Goal: Task Accomplishment & Management: Manage account settings

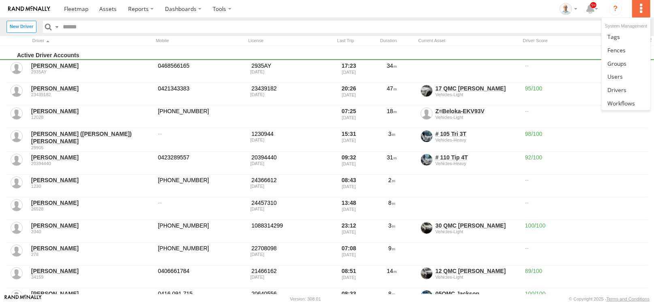
click at [641, 11] on label at bounding box center [641, 8] width 18 height 17
click at [624, 88] on span at bounding box center [617, 90] width 19 height 8
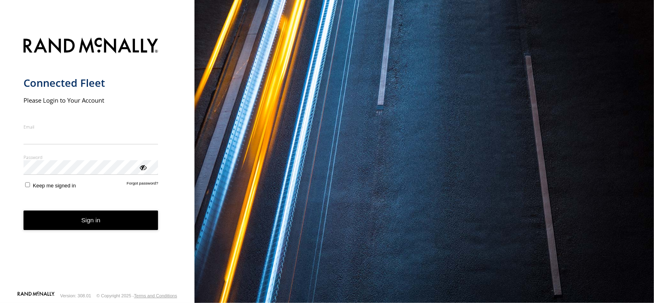
type input "**********"
click at [118, 222] on button "Sign in" at bounding box center [91, 220] width 135 height 20
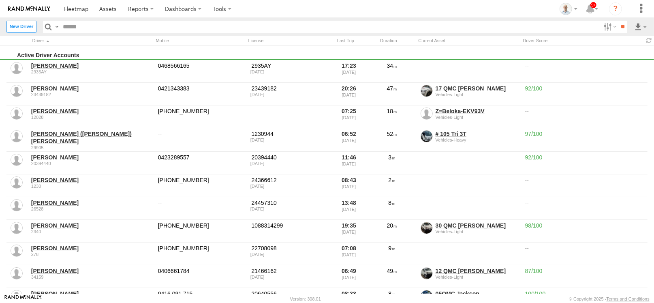
click at [315, 44] on div "License" at bounding box center [286, 41] width 81 height 8
click at [121, 25] on input "text" at bounding box center [330, 27] width 541 height 12
type input "****"
click at [618, 21] on input "**" at bounding box center [622, 27] width 9 height 12
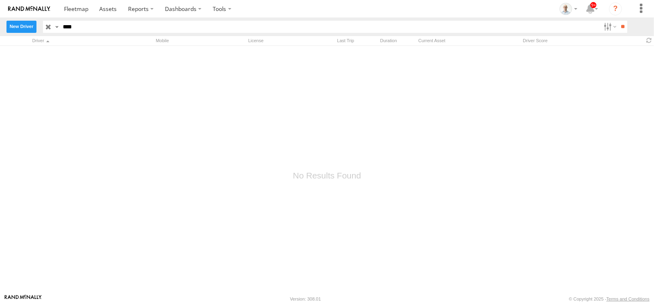
drag, startPoint x: 121, startPoint y: 25, endPoint x: 10, endPoint y: 32, distance: 111.7
click at [10, 32] on header "New Driver Search Query First Name Last Name Full Name Email Phone ****" at bounding box center [327, 26] width 654 height 18
click at [25, 27] on label "New Driver" at bounding box center [21, 27] width 30 height 12
click at [0, 0] on label at bounding box center [0, 0] width 0 height 0
click at [0, 0] on select "**********" at bounding box center [0, 0] width 0 height 0
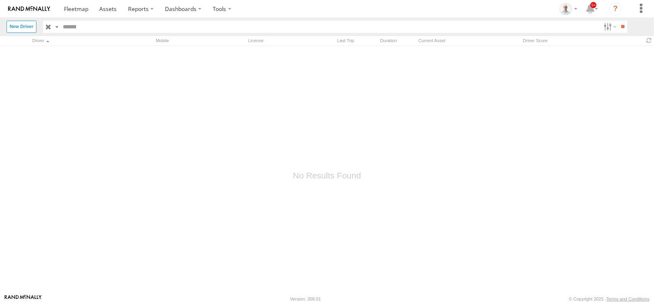
select select "*****"
click at [0, 0] on h3 "Driver Details" at bounding box center [0, 0] width 0 height 0
click at [0, 0] on label "×" at bounding box center [0, 0] width 0 height 0
click at [30, 24] on label "New Driver" at bounding box center [21, 27] width 30 height 12
click at [0, 0] on label at bounding box center [0, 0] width 0 height 0
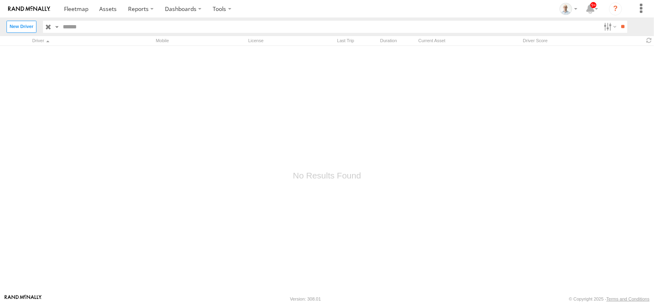
click at [0, 0] on input "text" at bounding box center [0, 0] width 0 height 0
type input "****"
click at [0, 0] on input "text" at bounding box center [0, 0] width 0 height 0
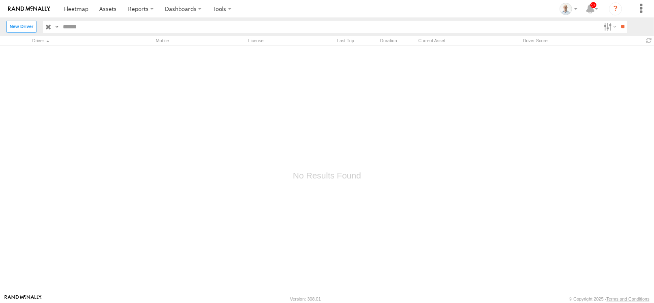
click at [0, 0] on label at bounding box center [0, 0] width 0 height 0
click at [0, 0] on input "email" at bounding box center [0, 0] width 0 height 0
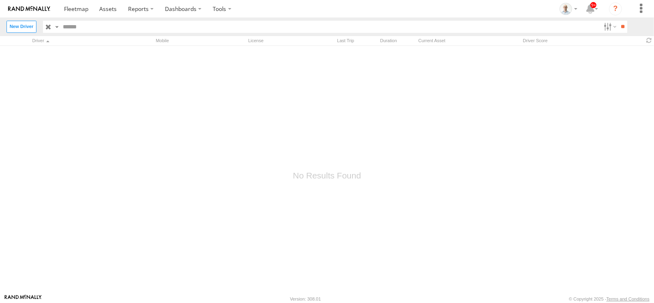
drag, startPoint x: 271, startPoint y: 117, endPoint x: 198, endPoint y: 117, distance: 73.0
click at [0, 0] on div "**********" at bounding box center [0, 0] width 0 height 0
click at [0, 0] on label "Close" at bounding box center [0, 0] width 0 height 0
click at [83, 6] on span at bounding box center [76, 9] width 24 height 8
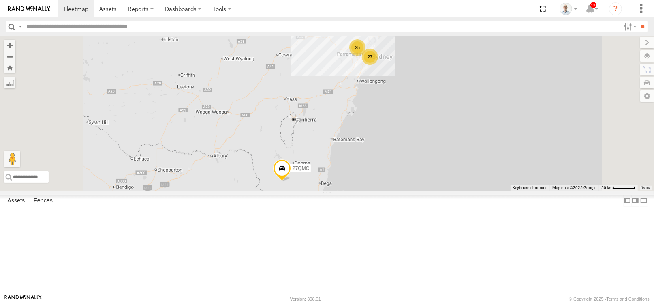
click at [378, 65] on div "27" at bounding box center [370, 57] width 16 height 16
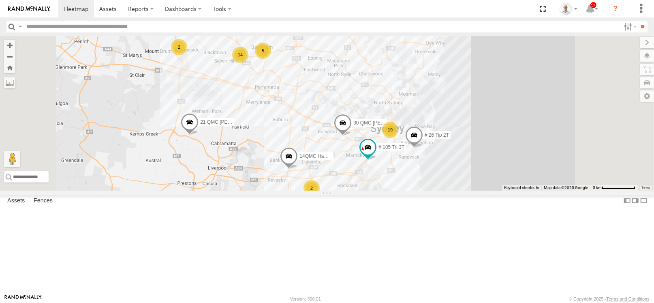
click at [423, 148] on span at bounding box center [414, 137] width 18 height 22
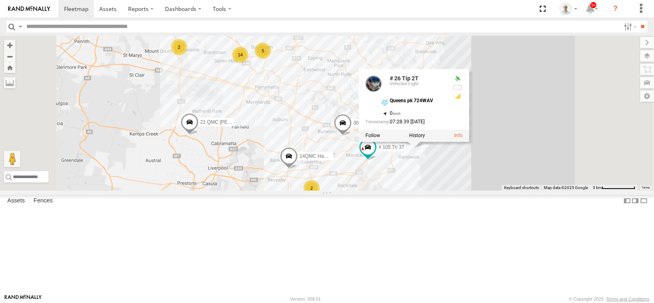
click at [249, 63] on div "14" at bounding box center [240, 55] width 16 height 16
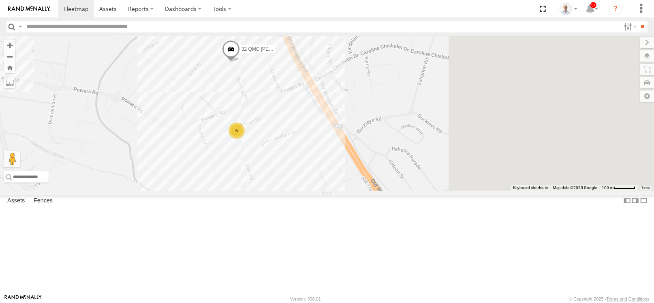
drag, startPoint x: 518, startPoint y: 171, endPoint x: 292, endPoint y: 102, distance: 235.7
click at [292, 102] on div "27QMC 21 QMC Pat Junior 01 Lyndon # 26 Tip 2T 05QMC Jackson 14QMC Hamza 30 QMC …" at bounding box center [327, 113] width 654 height 155
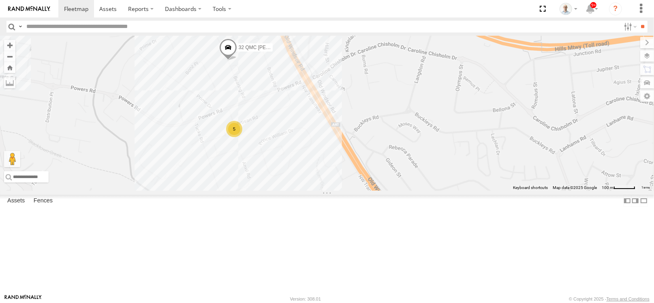
click at [242, 137] on div "5" at bounding box center [234, 129] width 16 height 16
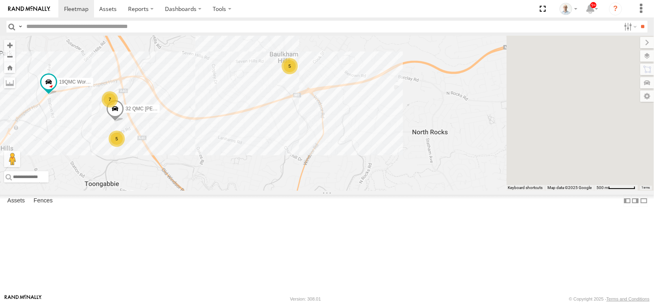
drag, startPoint x: 408, startPoint y: 119, endPoint x: 281, endPoint y: 134, distance: 127.8
click at [281, 134] on div "27QMC 21 QMC Pat Junior 01 Lyndon # 26 Tip 2T 05QMC Jackson 14QMC Hamza 30 QMC …" at bounding box center [327, 113] width 654 height 155
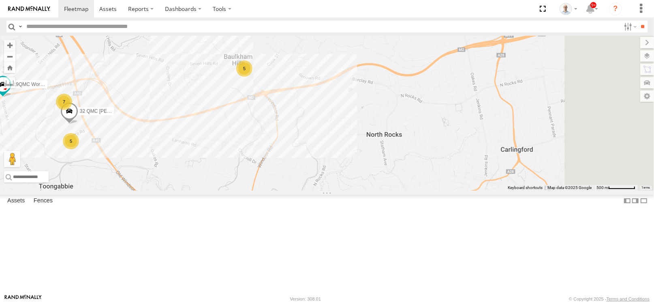
click at [253, 77] on div "5" at bounding box center [244, 68] width 16 height 16
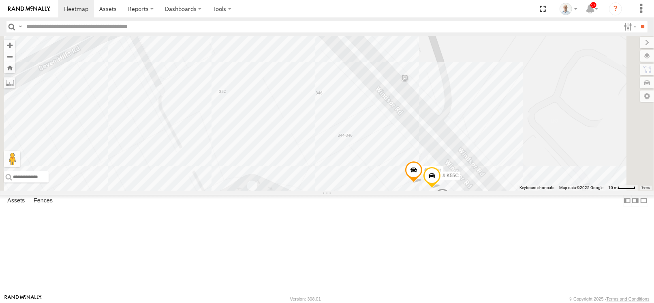
click at [226, 28] on div "2" at bounding box center [218, 19] width 16 height 16
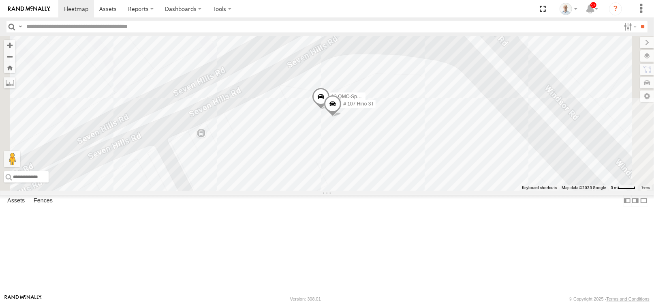
click at [330, 109] on span at bounding box center [321, 99] width 18 height 22
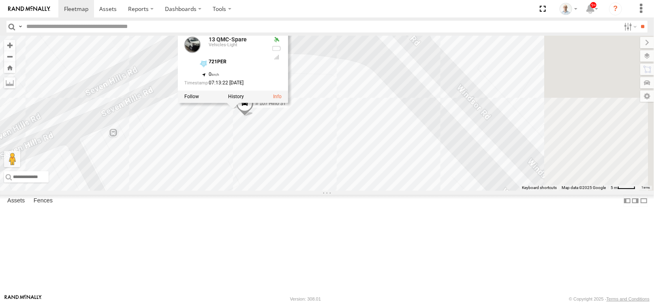
drag, startPoint x: 493, startPoint y: 145, endPoint x: 369, endPoint y: 143, distance: 124.1
click at [369, 143] on div "27QMC 21 QMC Pat Junior 01 Lyndon # 26 Tip 2T 05QMC Jackson 14QMC Hamza 30 QMC …" at bounding box center [327, 113] width 654 height 155
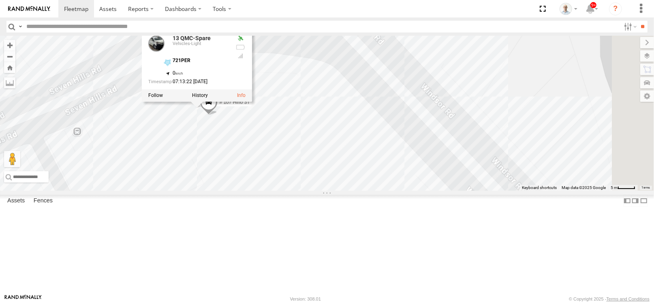
click at [548, 90] on div "27QMC 21 QMC Pat Junior 01 Lyndon # 26 Tip 2T 05QMC Jackson 14QMC Hamza 30 QMC …" at bounding box center [327, 113] width 654 height 155
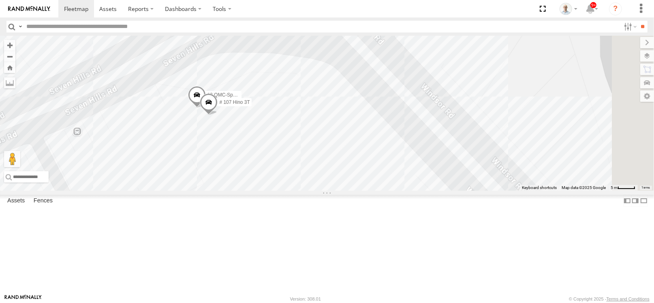
click at [218, 115] on span at bounding box center [209, 104] width 18 height 22
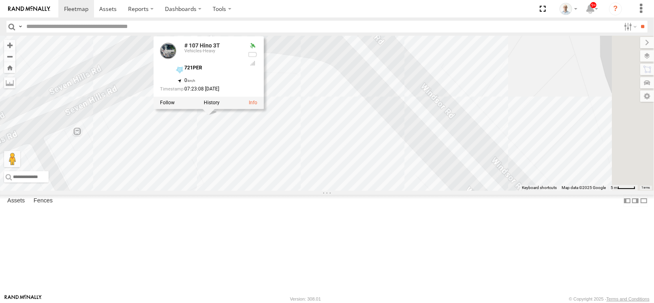
click at [611, 109] on div "27QMC 21 QMC Pat Junior 01 Lyndon # 26 Tip 2T 05QMC Jackson 14QMC Hamza 30 QMC …" at bounding box center [327, 113] width 654 height 155
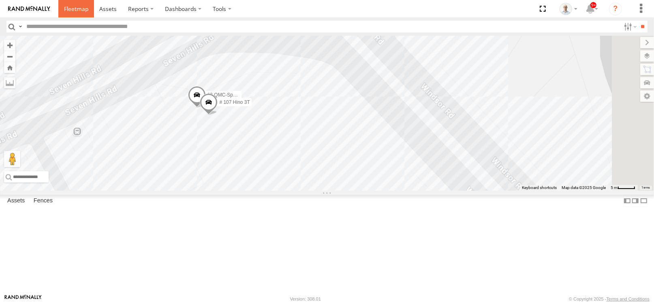
click at [92, 5] on link at bounding box center [76, 8] width 36 height 17
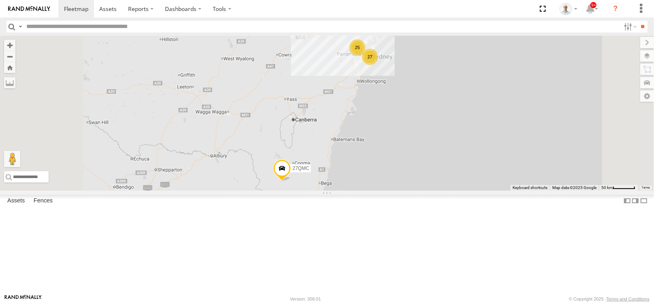
click at [378, 65] on div "27" at bounding box center [370, 57] width 16 height 16
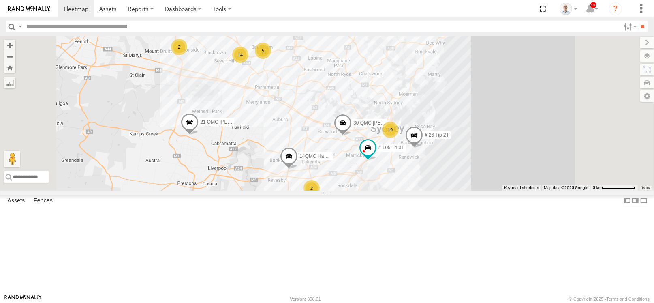
click at [352, 136] on span at bounding box center [343, 125] width 18 height 22
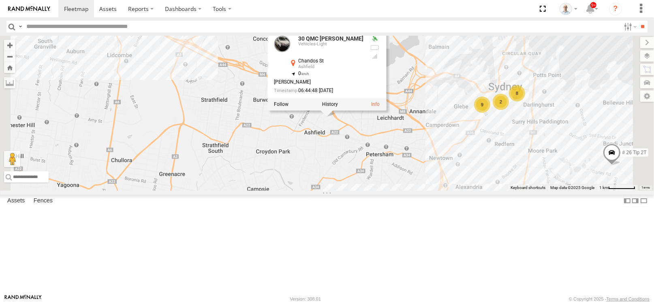
click at [442, 191] on div "27QMC 21 QMC Pat Junior 01 Lyndon # 26 Tip 2T 05QMC Jackson 14QMC Hamza 30 QMC …" at bounding box center [327, 113] width 654 height 155
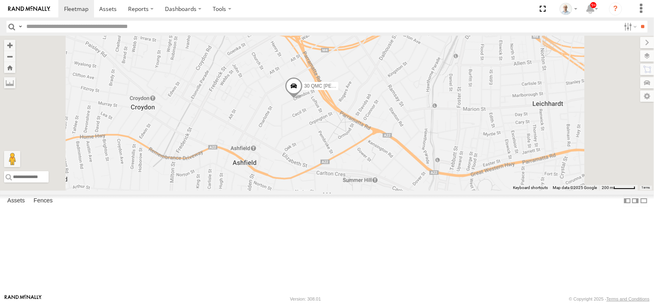
drag, startPoint x: 437, startPoint y: 87, endPoint x: 441, endPoint y: 97, distance: 10.5
click at [441, 97] on div "27QMC 21 QMC Pat Junior 01 Lyndon # 26 Tip 2T 05QMC Jackson 14QMC Hamza 30 QMC …" at bounding box center [327, 113] width 654 height 155
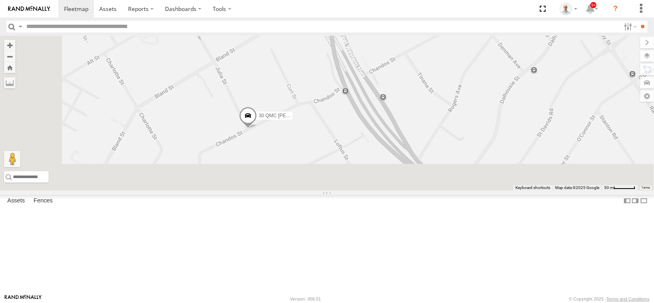
drag, startPoint x: 441, startPoint y: 114, endPoint x: 457, endPoint y: 101, distance: 20.2
click at [457, 101] on div "27QMC 21 QMC Pat Junior 01 Lyndon # 26 Tip 2T 05QMC Jackson 14QMC Hamza 30 QMC …" at bounding box center [327, 113] width 654 height 155
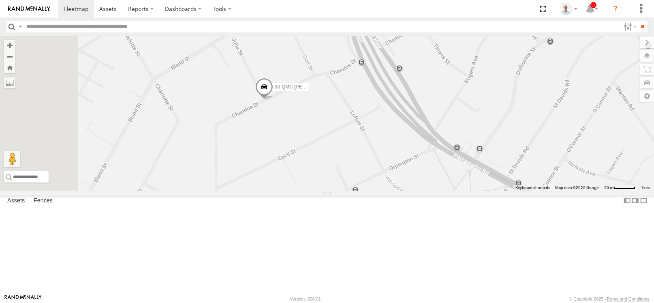
drag, startPoint x: 416, startPoint y: 146, endPoint x: 426, endPoint y: 122, distance: 25.3
click at [426, 122] on div "27QMC 21 QMC Pat Junior 01 Lyndon # 26 Tip 2T 05QMC Jackson 14QMC Hamza 30 QMC …" at bounding box center [327, 113] width 654 height 155
click at [273, 98] on span at bounding box center [264, 87] width 18 height 22
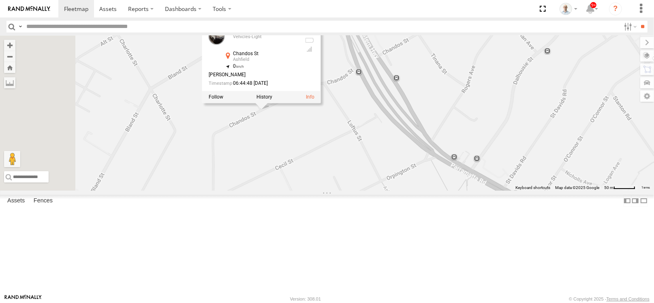
drag, startPoint x: 375, startPoint y: 177, endPoint x: 373, endPoint y: 189, distance: 12.5
click at [373, 189] on div "27QMC 21 QMC Pat Junior 01 Lyndon # 26 Tip 2T 05QMC Jackson 14QMC Hamza 30 QMC …" at bounding box center [327, 113] width 654 height 155
drag, startPoint x: 476, startPoint y: 186, endPoint x: 476, endPoint y: 174, distance: 11.8
click at [476, 186] on div "27QMC 21 QMC Pat Junior 01 Lyndon # 26 Tip 2T 05QMC Jackson 14QMC Hamza 30 QMC …" at bounding box center [327, 113] width 654 height 155
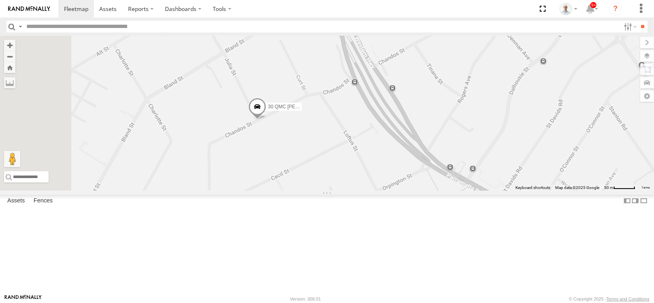
drag, startPoint x: 482, startPoint y: 134, endPoint x: 475, endPoint y: 151, distance: 18.4
click at [475, 151] on div "27QMC 21 QMC Pat Junior 01 Lyndon # 26 Tip 2T 05QMC Jackson 14QMC Hamza 30 QMC …" at bounding box center [327, 113] width 654 height 155
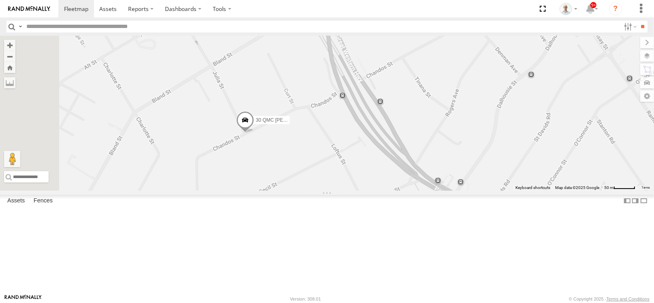
click at [460, 150] on div "27QMC 21 QMC Pat Junior 01 Lyndon # 26 Tip 2T 05QMC Jackson 14QMC Hamza 30 QMC …" at bounding box center [327, 113] width 654 height 155
click at [254, 133] on span at bounding box center [245, 122] width 18 height 22
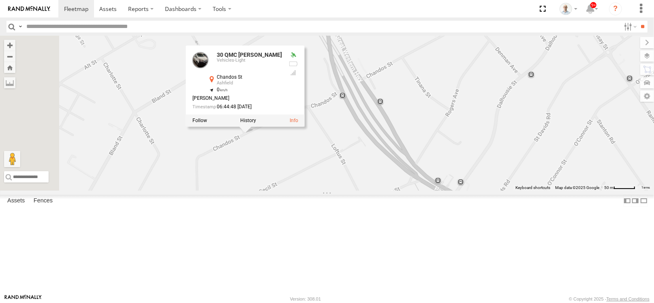
click at [427, 176] on div "27QMC 21 QMC Pat Junior 01 Lyndon # 26 Tip 2T 05QMC Jackson 14QMC Hamza 30 QMC …" at bounding box center [327, 113] width 654 height 155
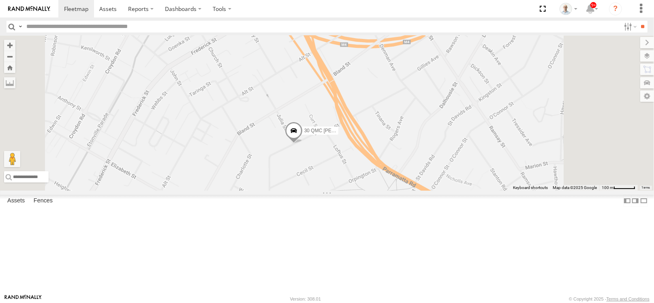
drag, startPoint x: 367, startPoint y: 122, endPoint x: 377, endPoint y: 140, distance: 20.0
click at [377, 140] on div "27QMC 21 QMC Pat Junior 01 Lyndon # 26 Tip 2T 05QMC Jackson 14QMC Hamza 30 QMC …" at bounding box center [327, 113] width 654 height 155
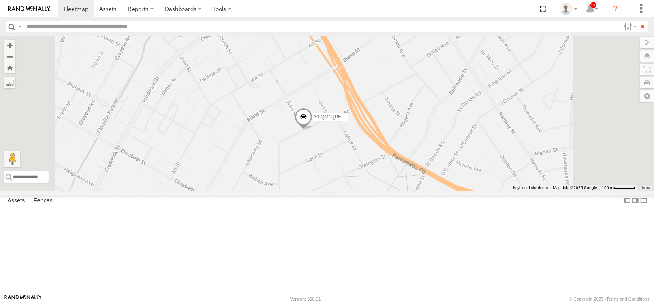
click at [400, 113] on div "27QMC 21 QMC Pat Junior 01 Lyndon # 26 Tip 2T 05QMC Jackson 14QMC Hamza 30 QMC …" at bounding box center [327, 113] width 654 height 155
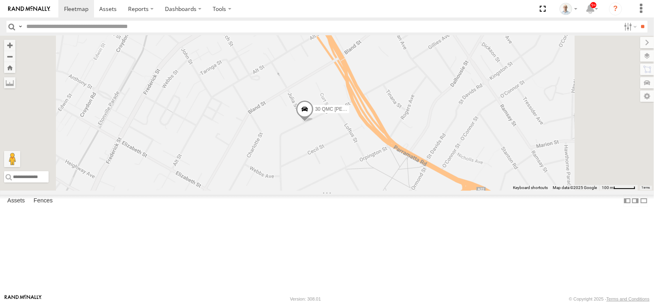
drag, startPoint x: 407, startPoint y: 130, endPoint x: 407, endPoint y: 122, distance: 7.7
click at [407, 122] on div "27QMC 21 QMC Pat Junior 01 Lyndon # 26 Tip 2T 05QMC Jackson 14QMC Hamza 30 QMC …" at bounding box center [327, 113] width 654 height 155
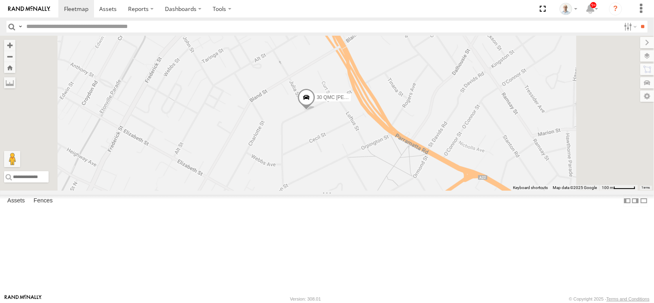
drag, startPoint x: 410, startPoint y: 138, endPoint x: 413, endPoint y: 122, distance: 16.0
click at [412, 123] on div "27QMC 21 QMC Pat Junior 01 Lyndon # 26 Tip 2T 05QMC Jackson 14QMC Hamza 30 QMC …" at bounding box center [327, 113] width 654 height 155
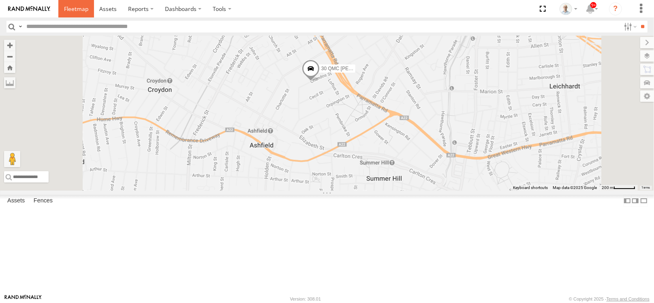
click at [66, 3] on link at bounding box center [76, 8] width 36 height 17
